Goal: Task Accomplishment & Management: Manage account settings

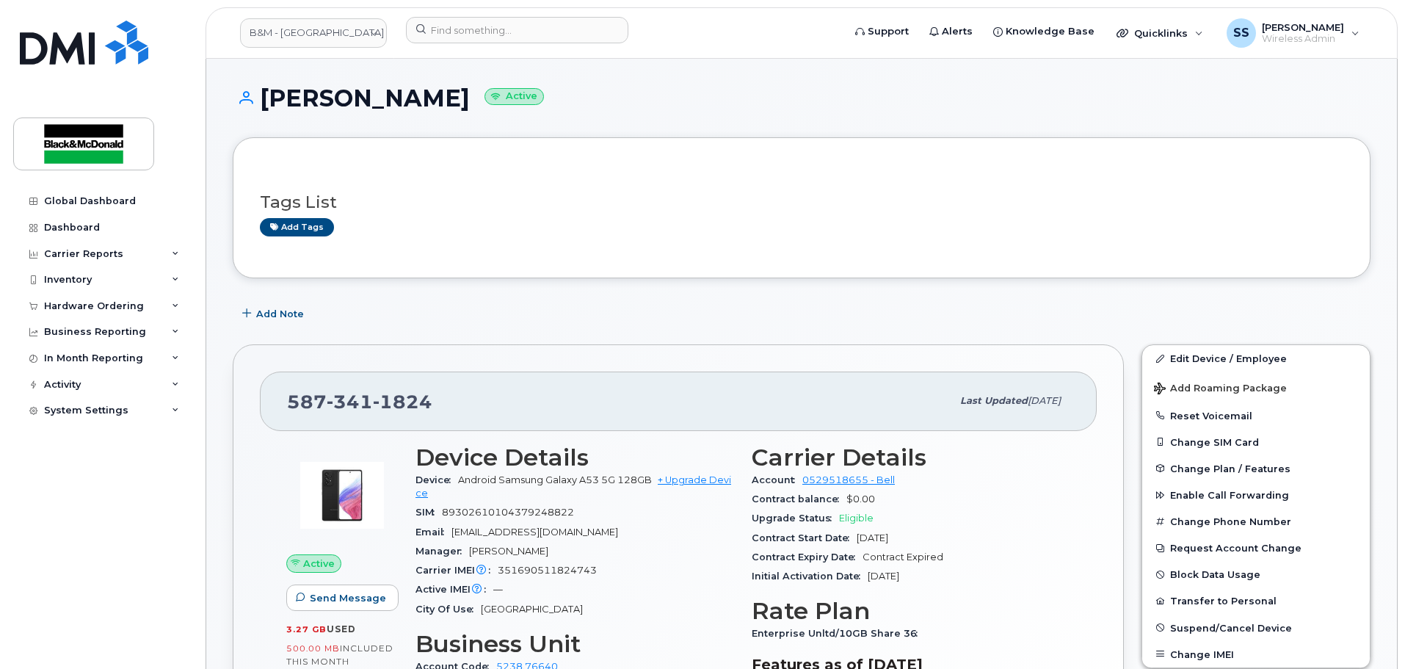
scroll to position [73, 0]
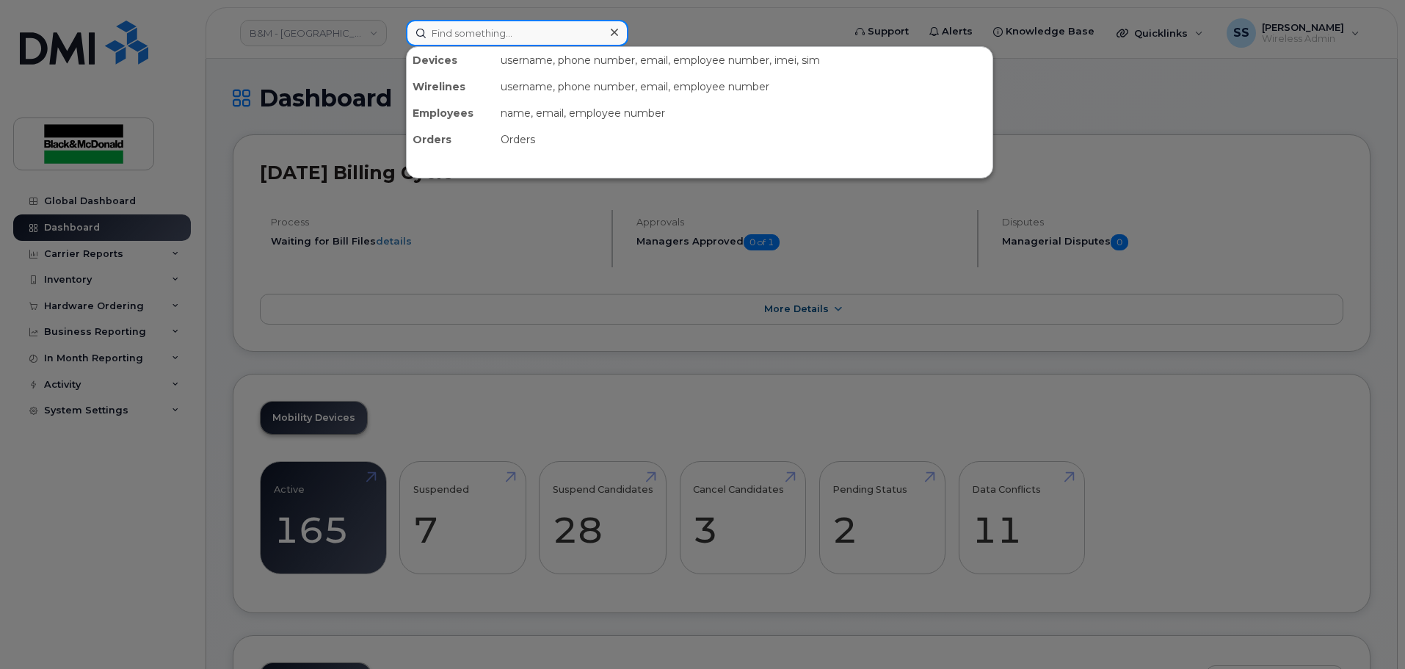
click at [446, 40] on input at bounding box center [517, 33] width 222 height 26
paste input "780-264-8395"
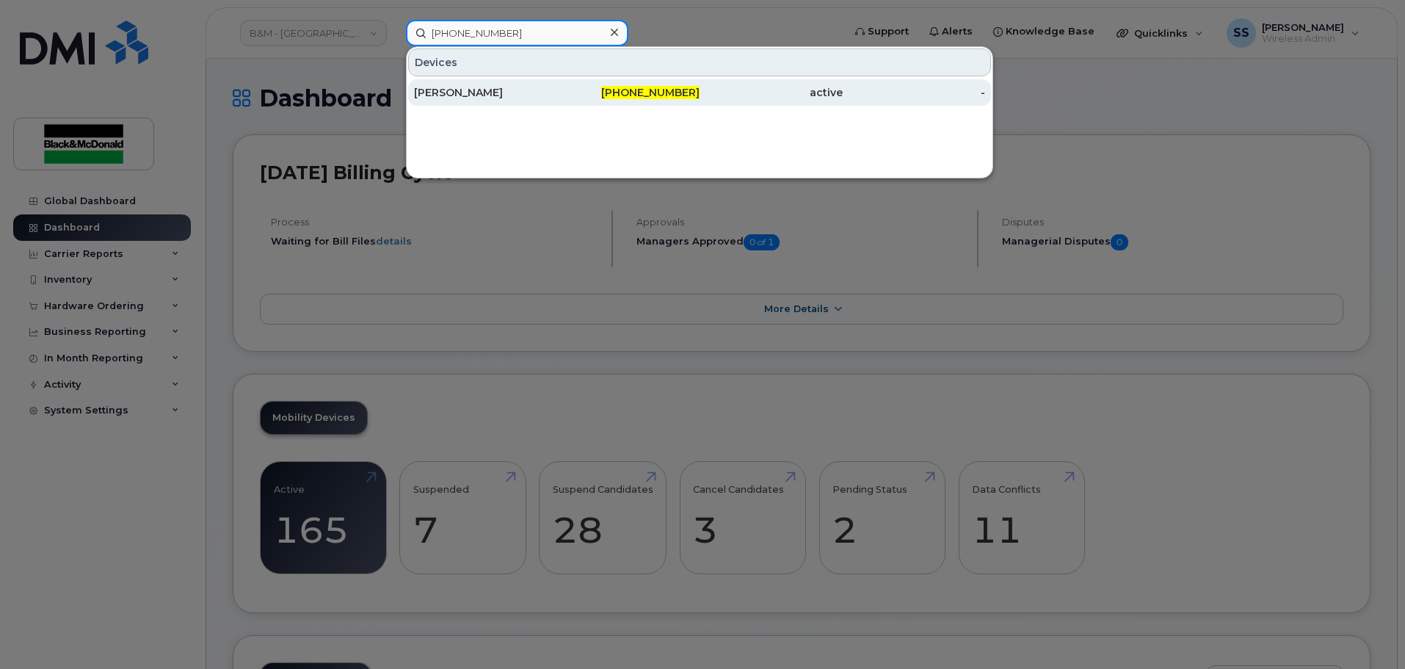
type input "780-264-8395"
click at [518, 87] on div "Chad Schram" at bounding box center [485, 92] width 143 height 15
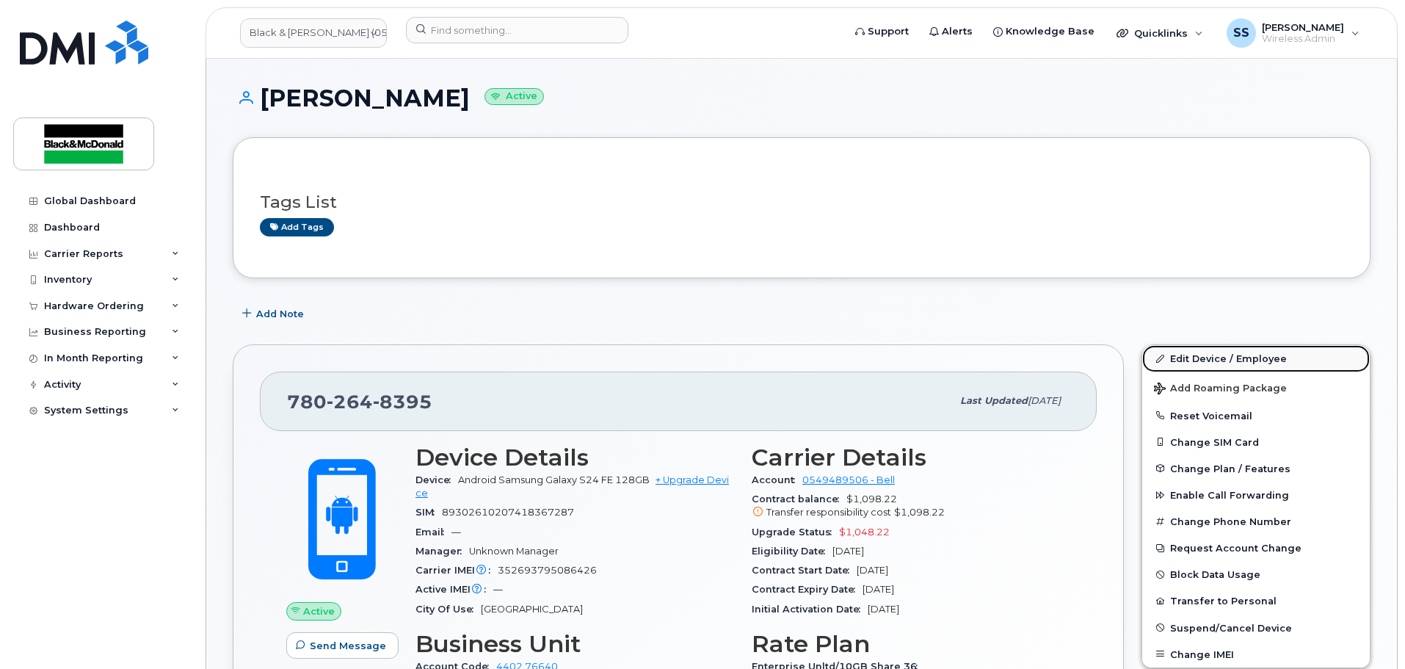
click at [1299, 359] on link "Edit Device / Employee" at bounding box center [1256, 358] width 228 height 26
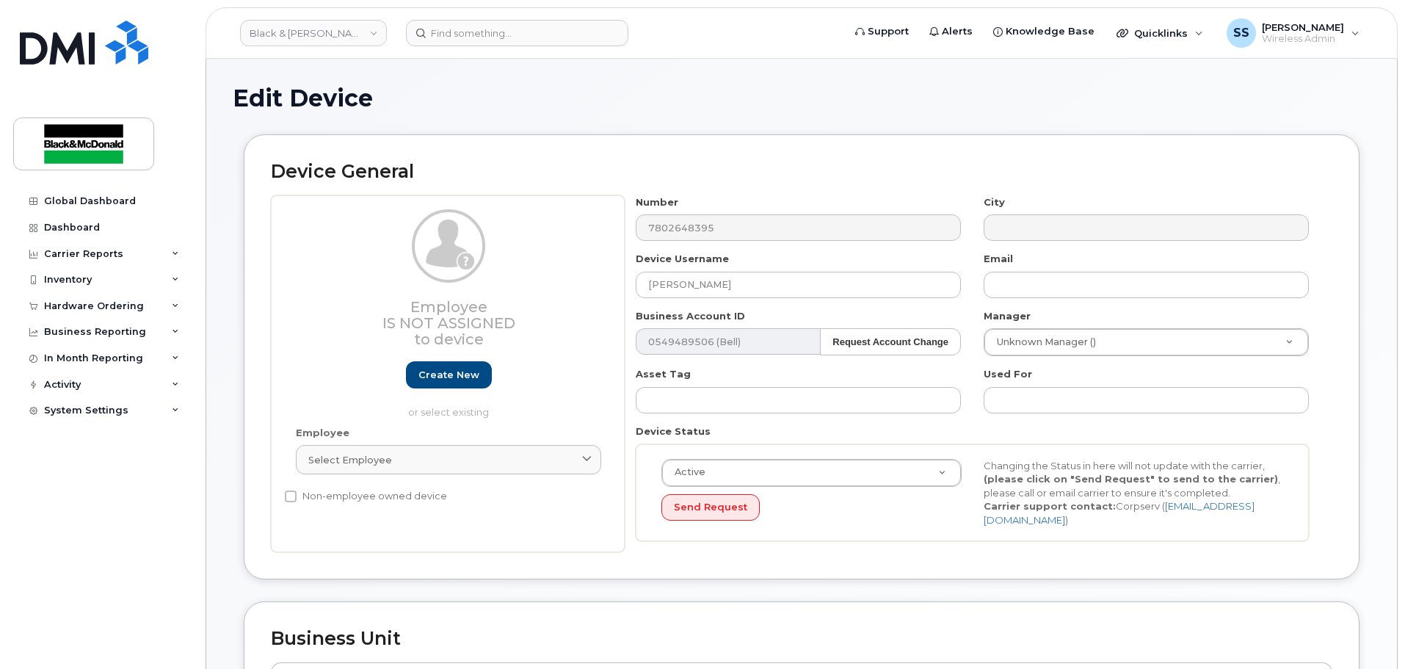
select select "27695469"
click at [712, 285] on input "Chad Schram" at bounding box center [798, 285] width 325 height 26
drag, startPoint x: 689, startPoint y: 289, endPoint x: 597, endPoint y: 279, distance: 93.0
click at [597, 279] on div "Employee Is not assigned to device Create new or select existing Employee Selec…" at bounding box center [802, 374] width 1062 height 358
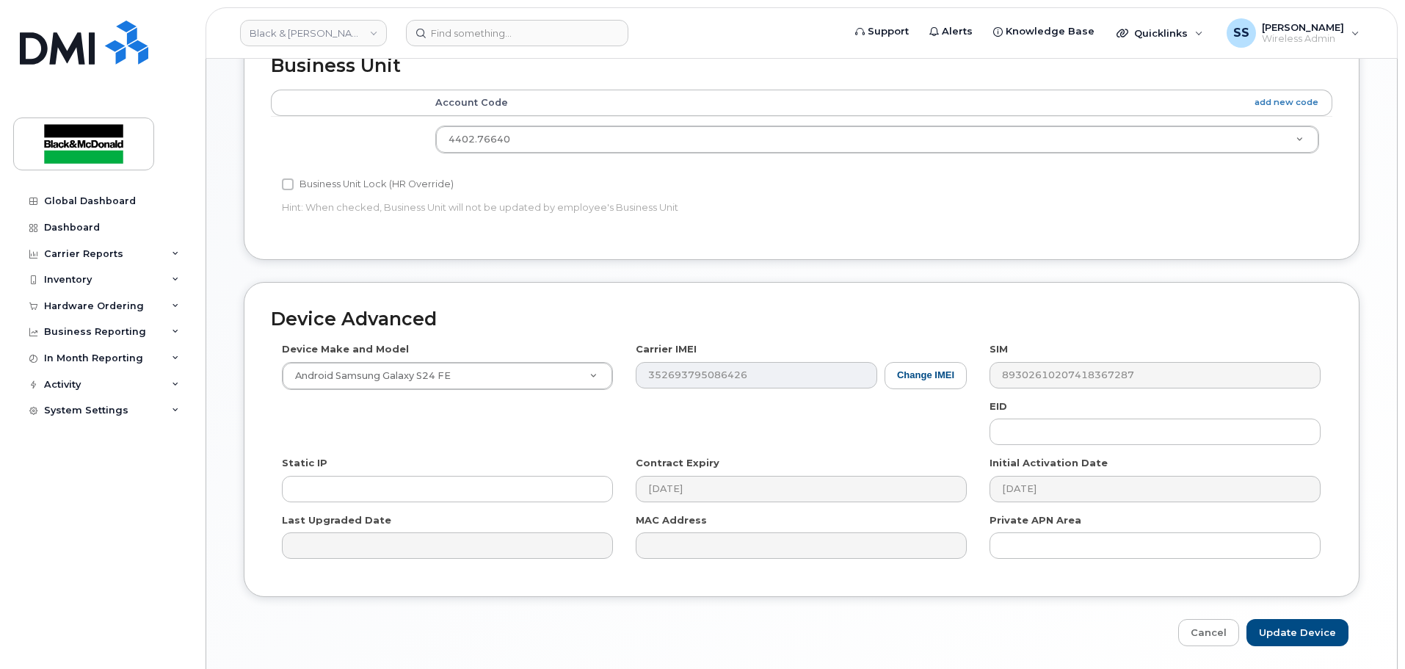
scroll to position [617, 0]
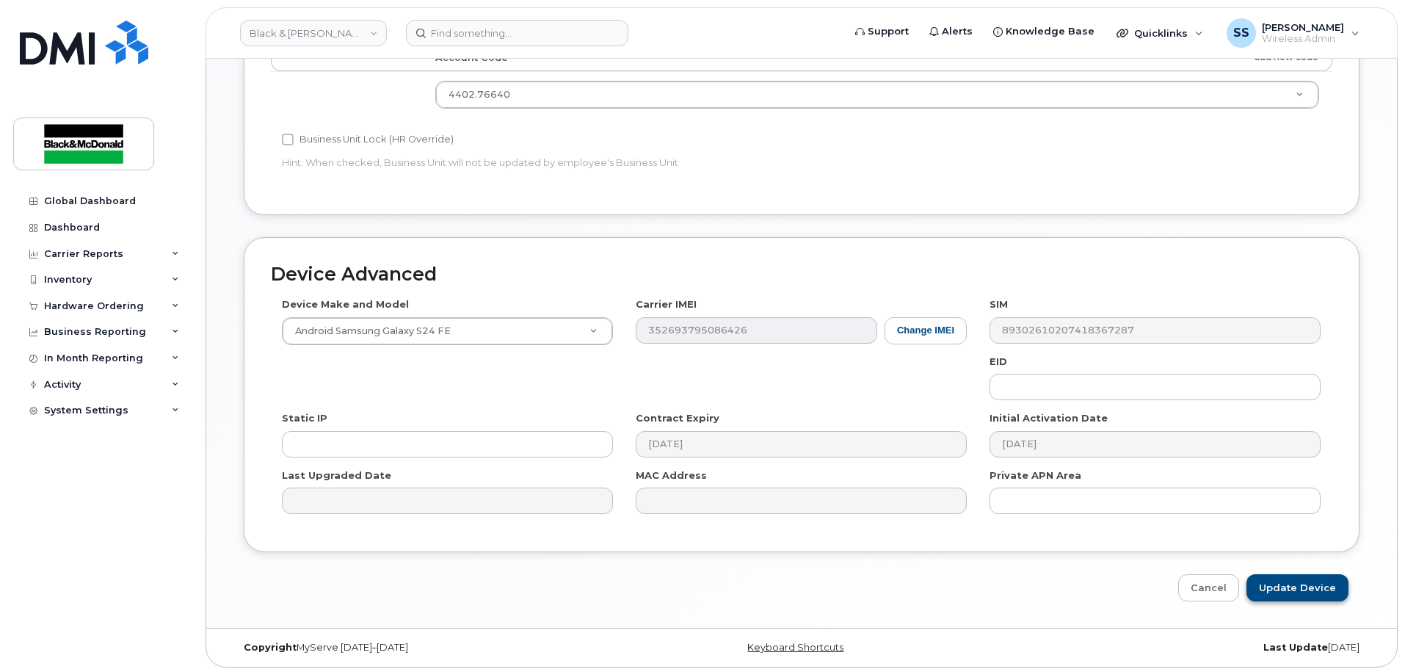
type input "[PERSON_NAME]"
click at [1282, 582] on input "Update Device" at bounding box center [1298, 587] width 102 height 27
type input "Saving..."
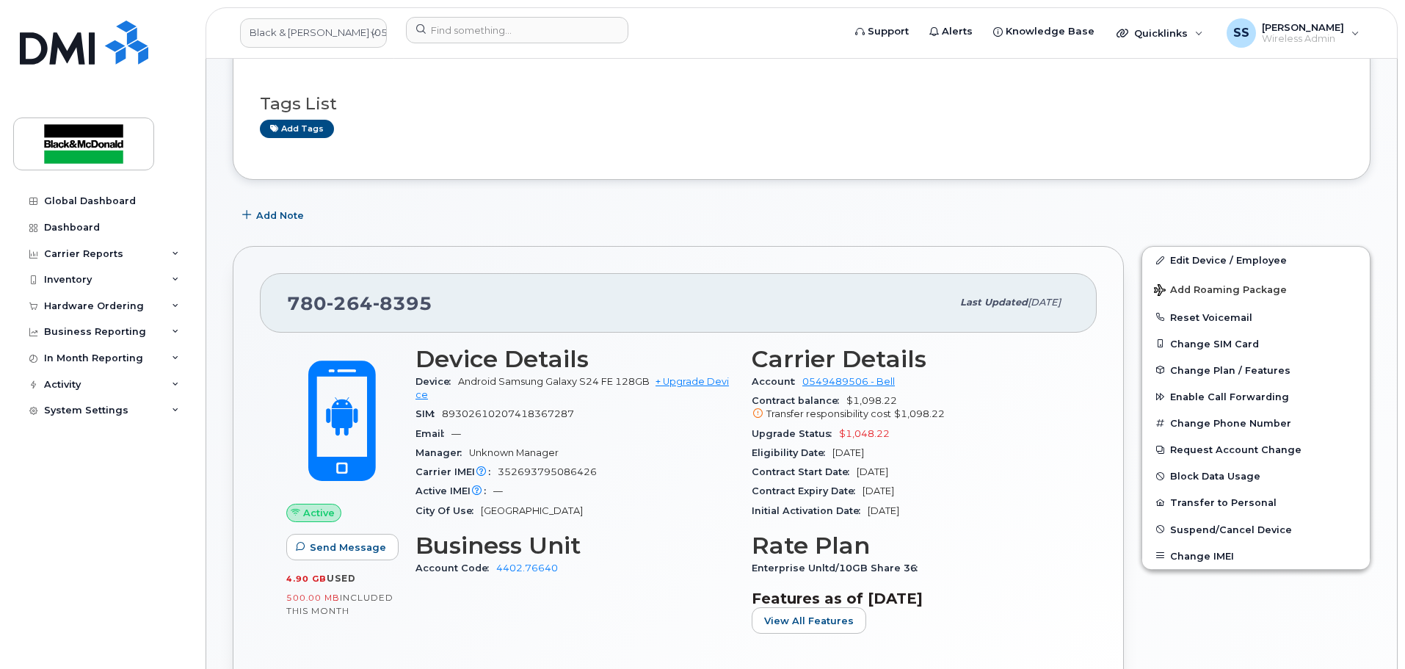
scroll to position [220, 0]
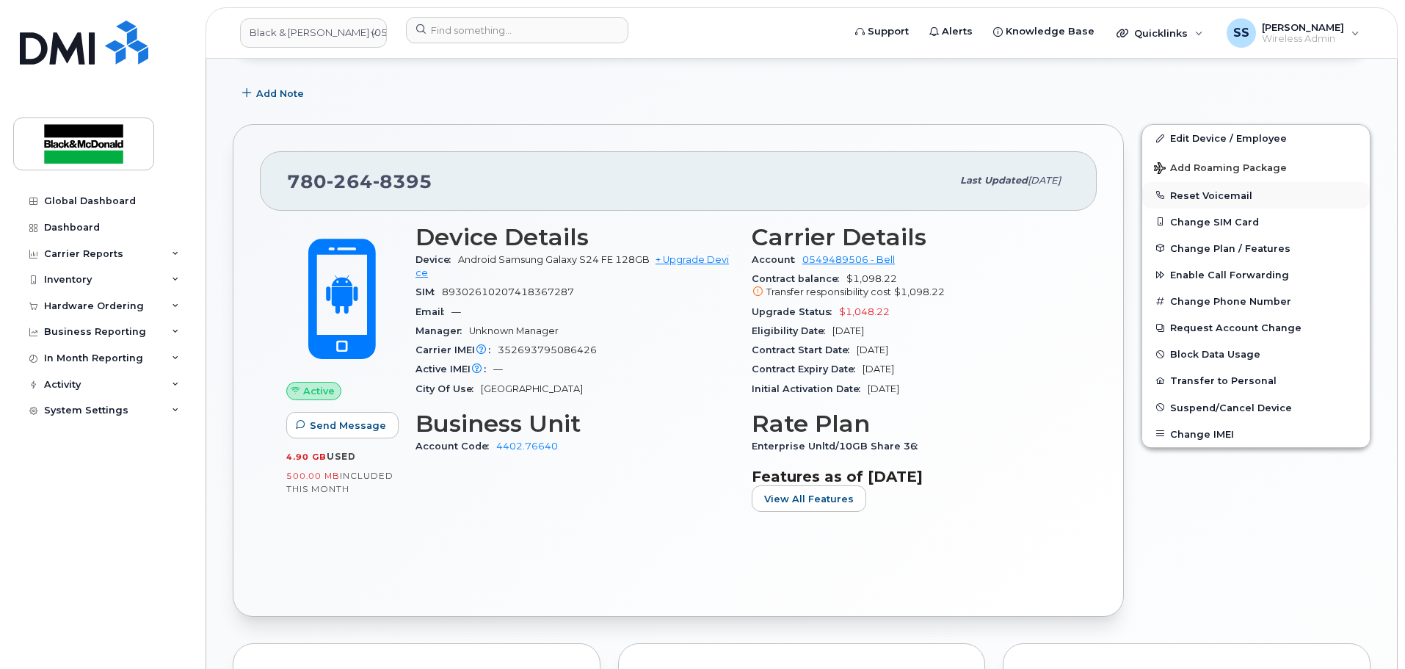
click at [1212, 195] on button "Reset Voicemail" at bounding box center [1256, 195] width 228 height 26
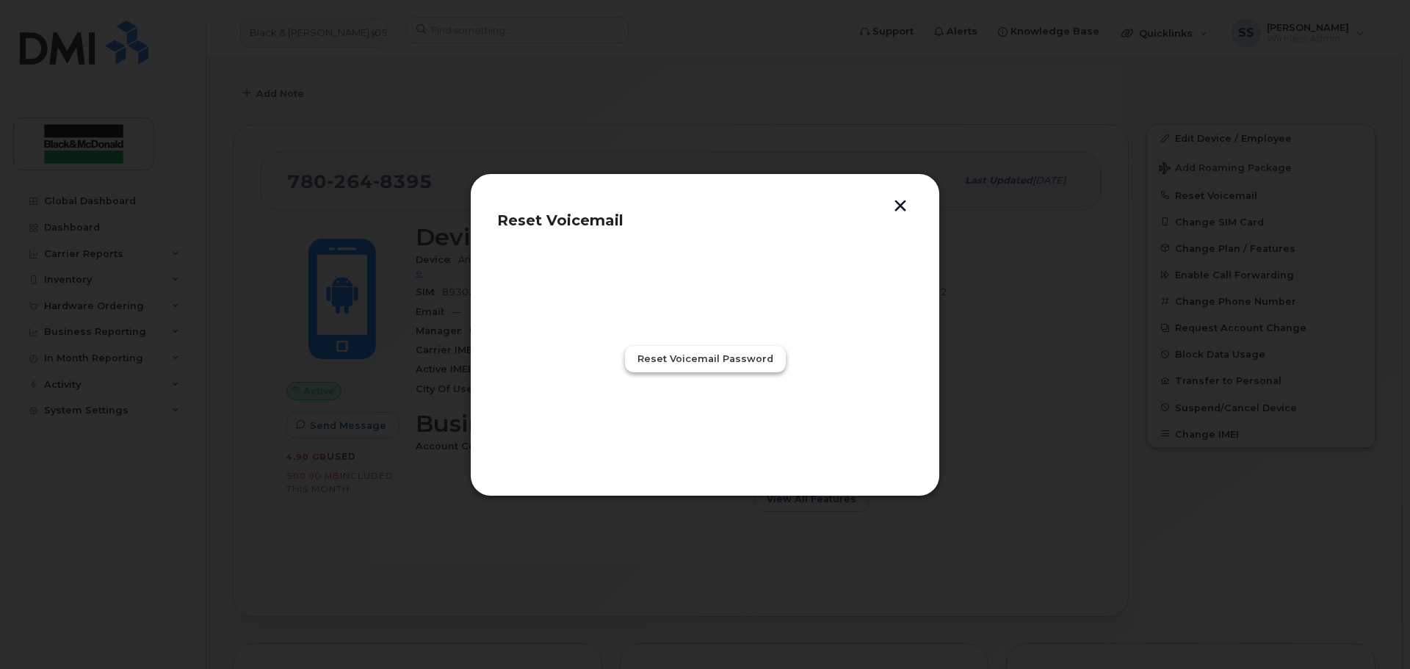
click at [719, 367] on button "Reset Voicemail Password" at bounding box center [705, 359] width 161 height 26
click at [901, 202] on button "button" at bounding box center [900, 207] width 22 height 15
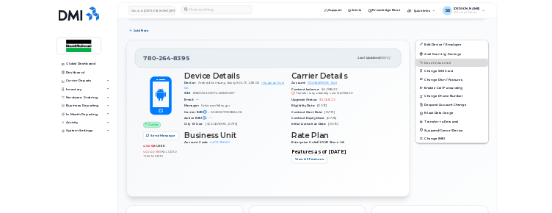
scroll to position [0, 0]
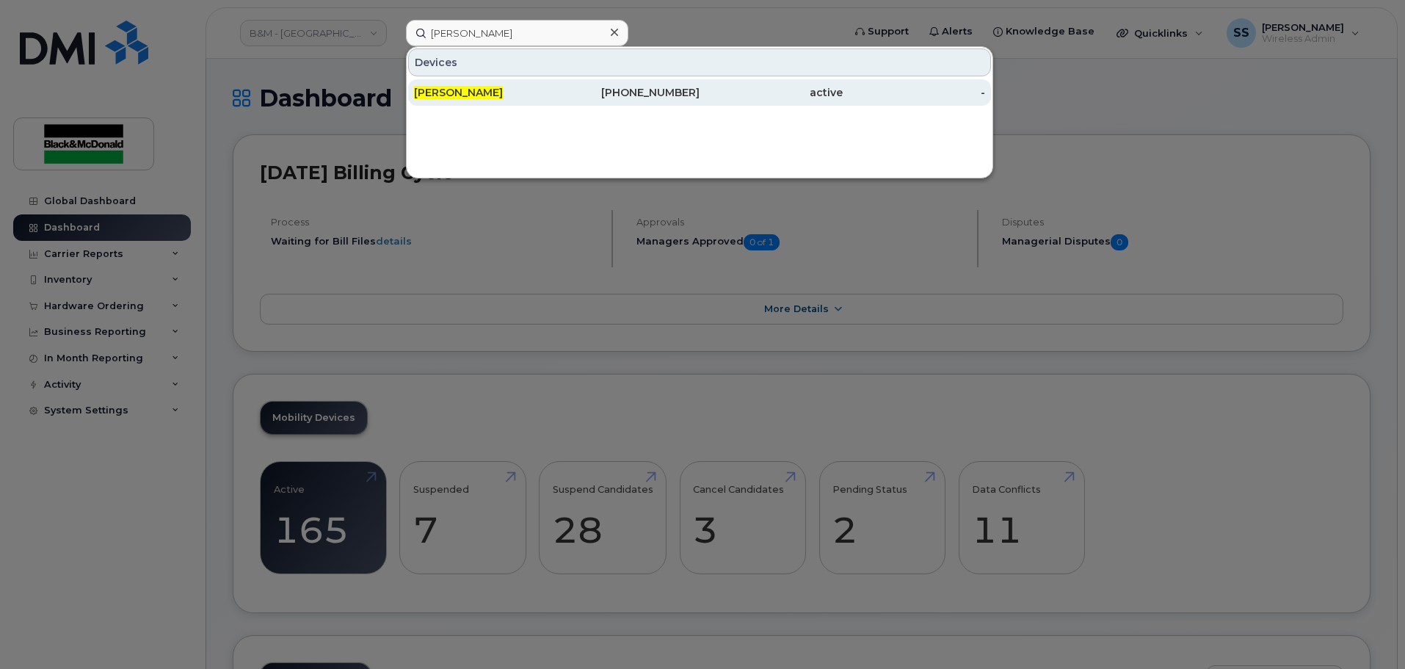
type input "[PERSON_NAME]"
click at [700, 101] on div "[PHONE_NUMBER]" at bounding box center [771, 92] width 143 height 26
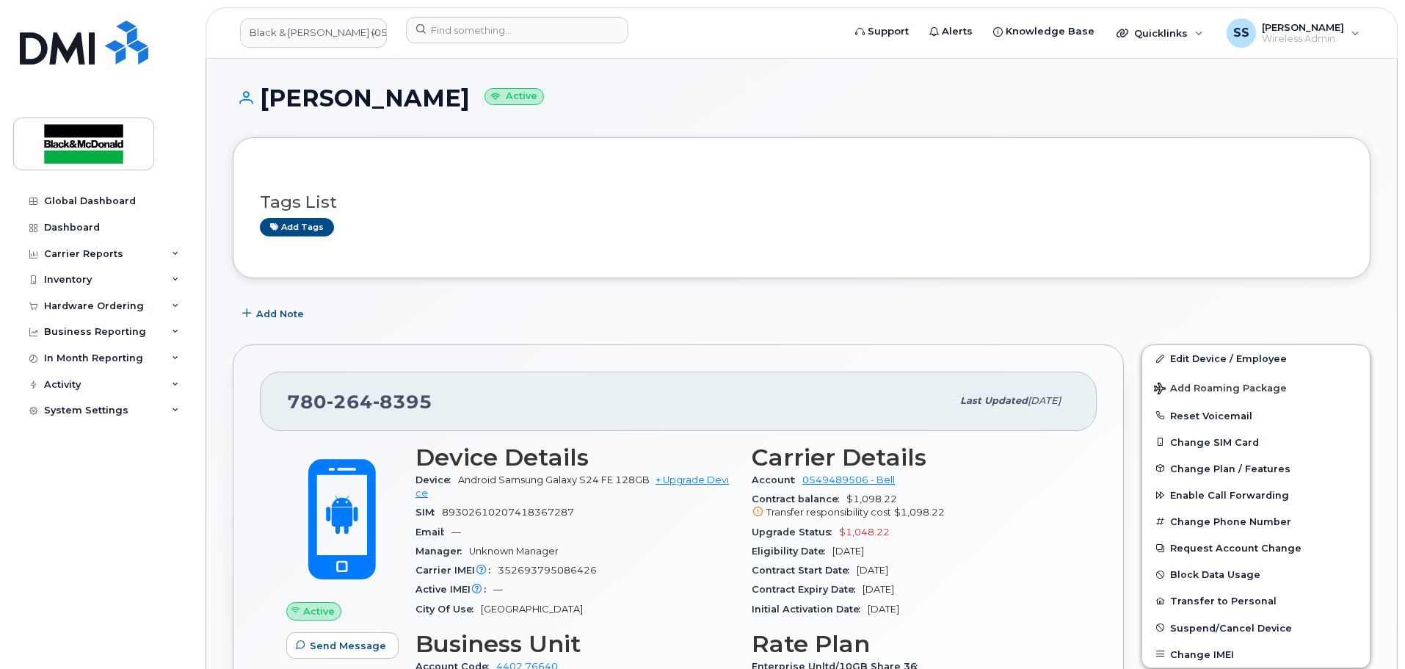
scroll to position [220, 0]
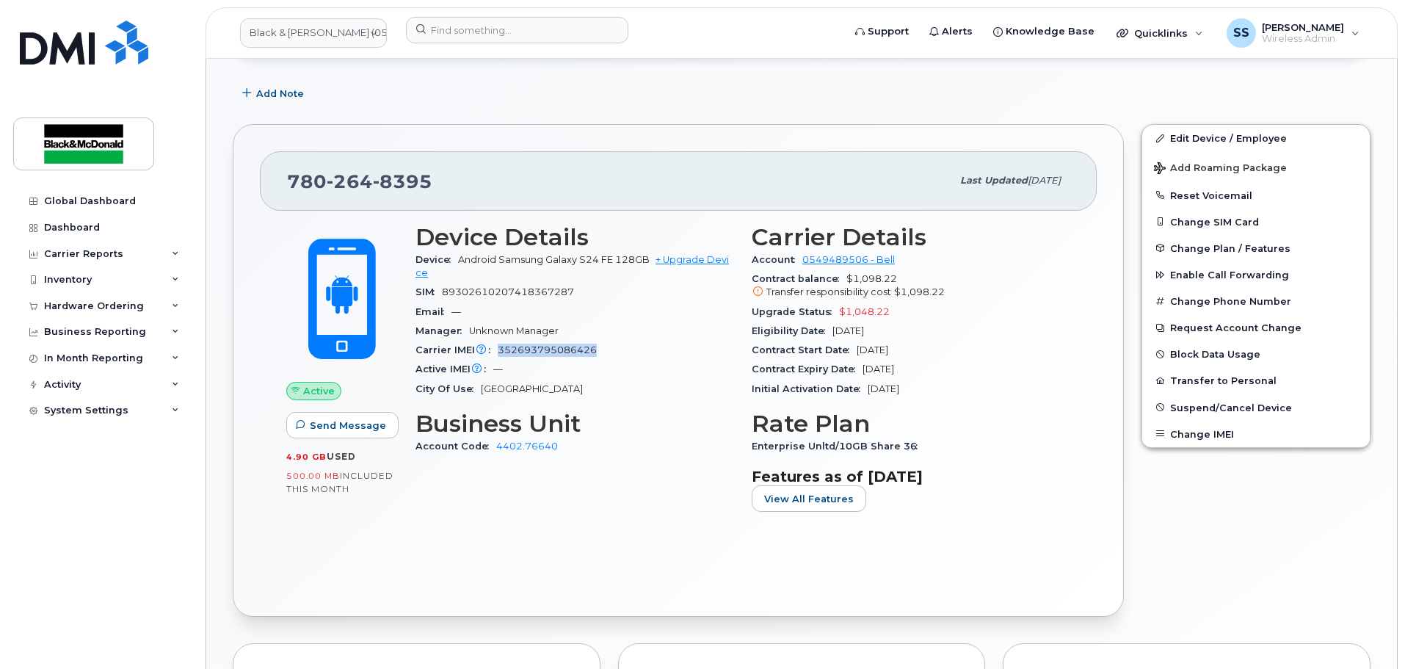
drag, startPoint x: 593, startPoint y: 352, endPoint x: 518, endPoint y: 351, distance: 74.9
click at [498, 352] on span "352693795086426" at bounding box center [547, 349] width 99 height 11
copy span "352693795086426"
click at [585, 278] on div "Device Android Samsung Galaxy S24 FE 128GB + Upgrade Device" at bounding box center [575, 266] width 319 height 33
drag, startPoint x: 652, startPoint y: 258, endPoint x: 460, endPoint y: 256, distance: 192.4
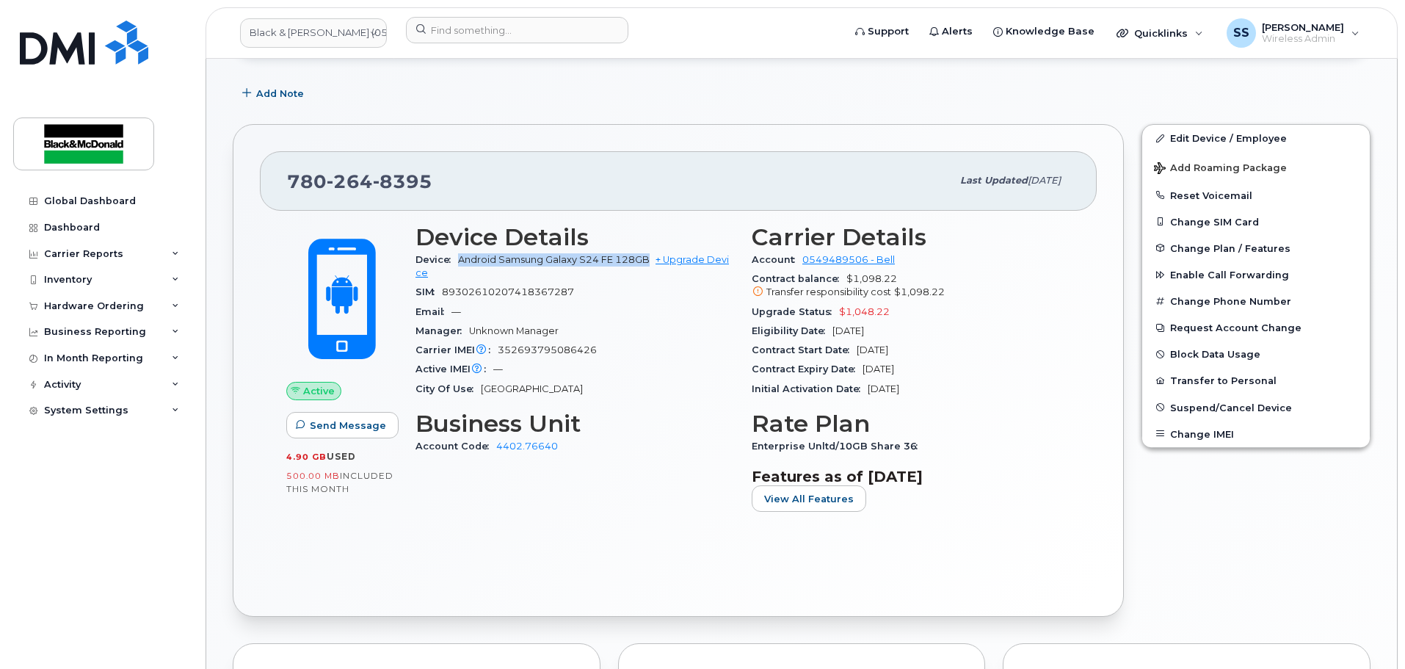
click at [460, 256] on span "Android Samsung Galaxy S24 FE 128GB + Upgrade Device" at bounding box center [572, 266] width 313 height 24
copy span "Android Samsung Galaxy S24 FE 128GB"
